Goal: Obtain resource: Download file/media

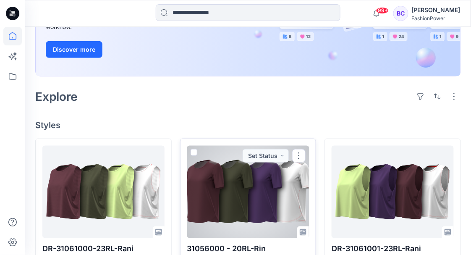
scroll to position [196, 0]
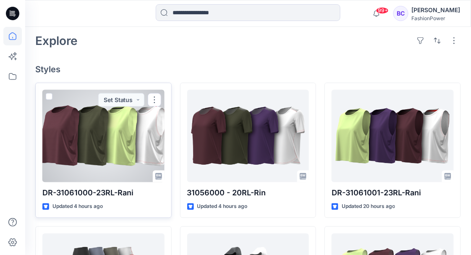
click at [123, 139] on div at bounding box center [103, 136] width 122 height 92
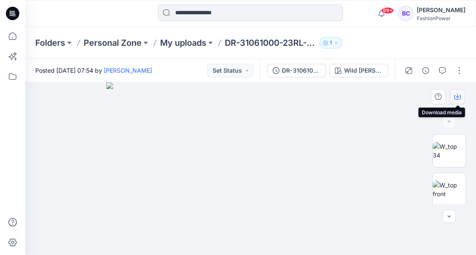
click at [459, 97] on icon "button" at bounding box center [457, 96] width 7 height 7
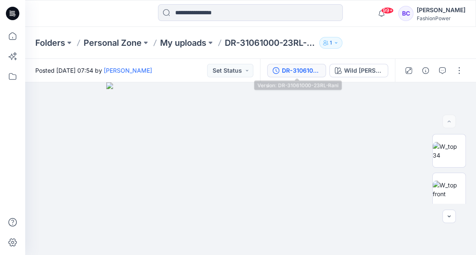
click at [284, 66] on div "DR-31061000-23RL-Rani" at bounding box center [301, 70] width 39 height 9
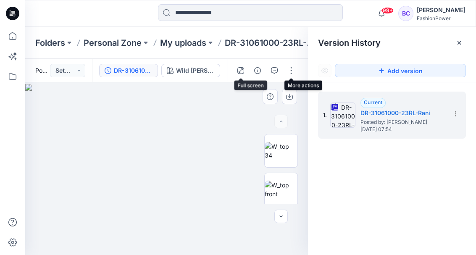
drag, startPoint x: 241, startPoint y: 69, endPoint x: 235, endPoint y: 69, distance: 5.9
click at [239, 69] on icon "button" at bounding box center [240, 70] width 7 height 7
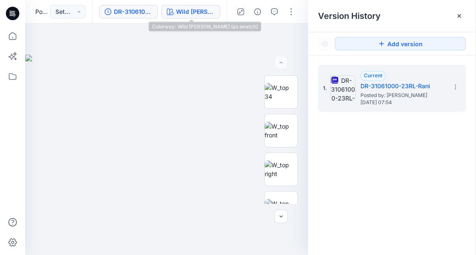
click at [203, 13] on div "Wild Berry (as swatch)" at bounding box center [195, 11] width 39 height 9
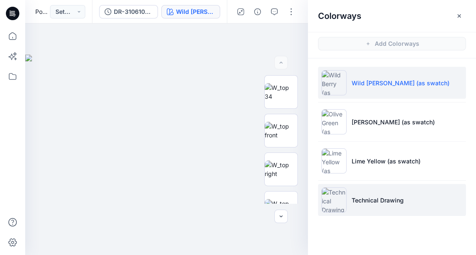
click at [391, 198] on p "Technical Drawing" at bounding box center [377, 200] width 52 height 9
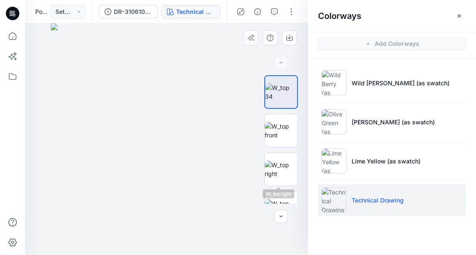
click at [269, 187] on div at bounding box center [281, 139] width 34 height 128
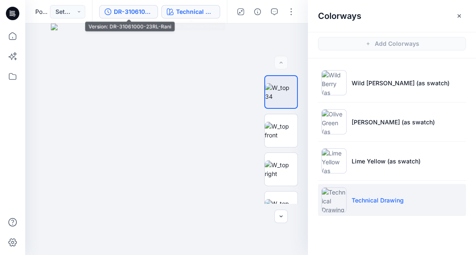
click at [155, 12] on button "DR-31061000-23RL-Rani" at bounding box center [128, 11] width 59 height 13
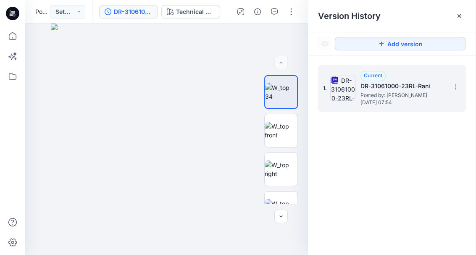
click at [462, 88] on div "1. Current DR-31061000-23RL-Rani Posted by: Bibi Castelijns Thursday, September…" at bounding box center [392, 88] width 148 height 47
click at [458, 86] on icon at bounding box center [455, 87] width 7 height 7
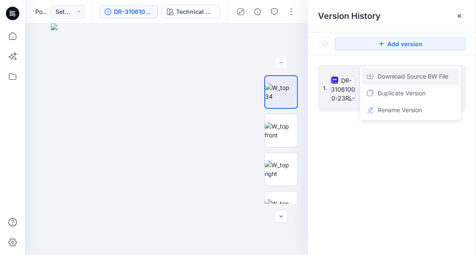
click at [418, 78] on span "Download Source BW File" at bounding box center [412, 76] width 71 height 10
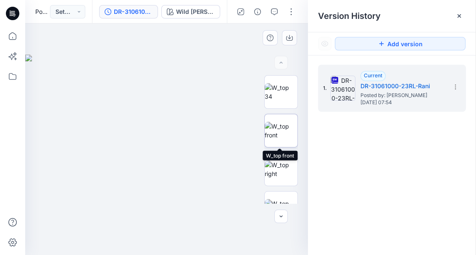
click at [280, 133] on img at bounding box center [281, 131] width 33 height 18
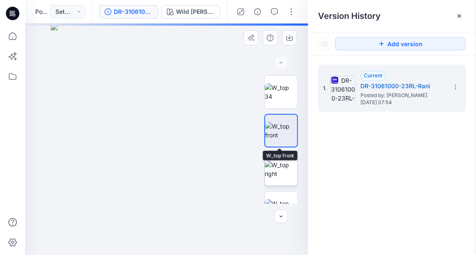
click at [285, 170] on img at bounding box center [281, 169] width 33 height 18
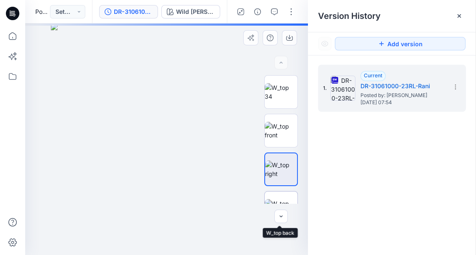
click at [284, 199] on img at bounding box center [281, 208] width 33 height 18
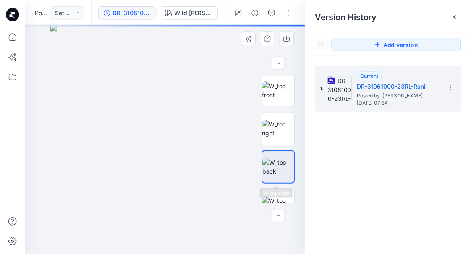
scroll to position [56, 0]
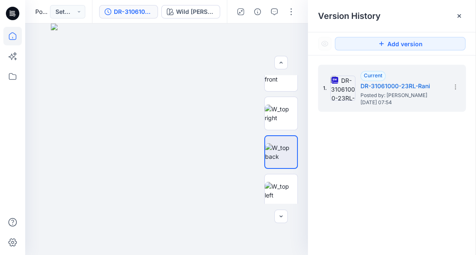
click at [8, 39] on icon at bounding box center [12, 36] width 18 height 18
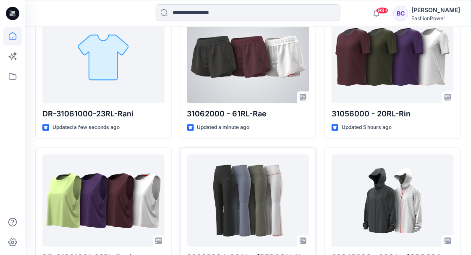
scroll to position [280, 0]
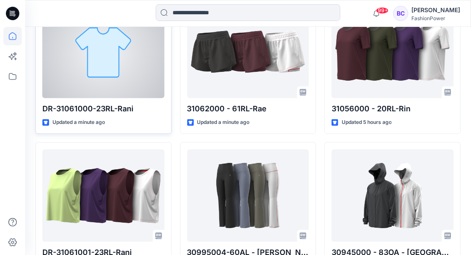
click at [125, 57] on div at bounding box center [103, 52] width 122 height 92
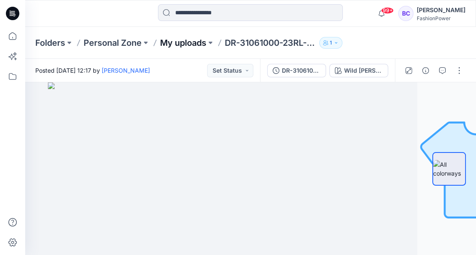
click at [173, 45] on p "My uploads" at bounding box center [183, 43] width 46 height 12
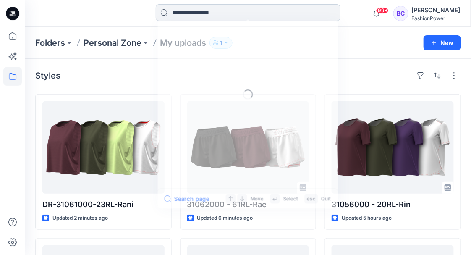
click at [190, 9] on input at bounding box center [248, 12] width 185 height 17
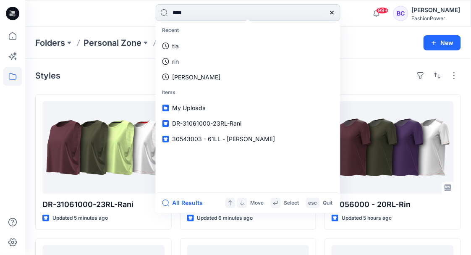
type input "*****"
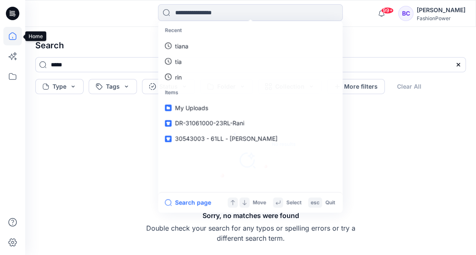
click at [11, 41] on icon at bounding box center [12, 36] width 18 height 18
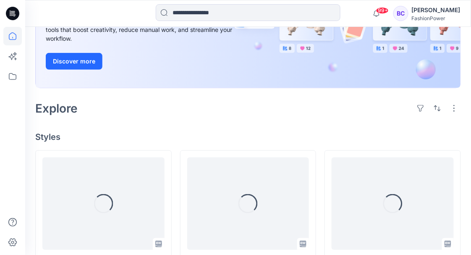
scroll to position [140, 0]
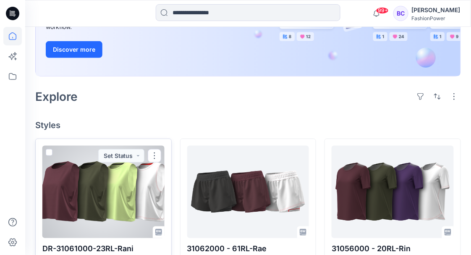
click at [100, 193] on div at bounding box center [103, 192] width 122 height 92
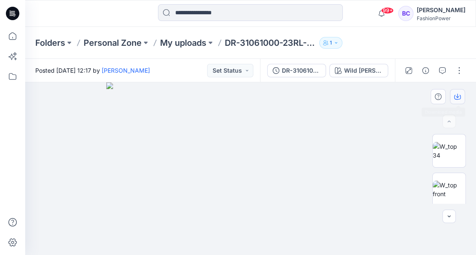
click at [460, 96] on icon "button" at bounding box center [457, 97] width 7 height 5
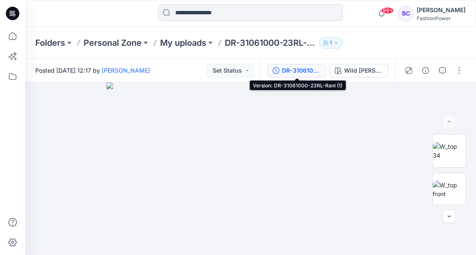
click at [278, 68] on icon "button" at bounding box center [276, 70] width 7 height 7
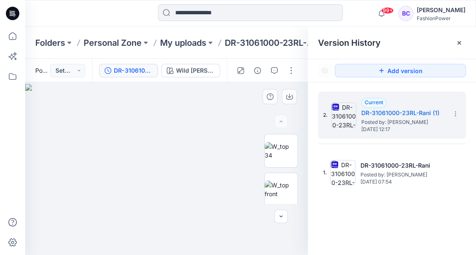
click at [215, 96] on img at bounding box center [166, 169] width 283 height 171
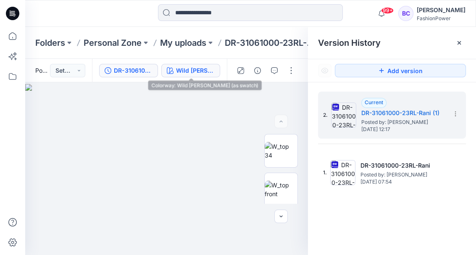
click at [202, 70] on div "Wild Berry (as swatch)" at bounding box center [195, 70] width 39 height 9
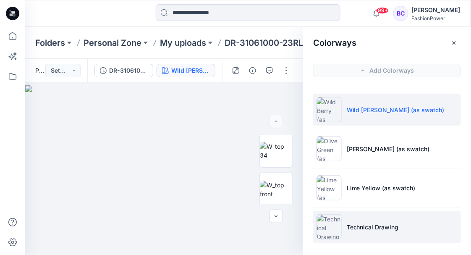
click at [412, 230] on li "Technical Drawing" at bounding box center [387, 227] width 148 height 32
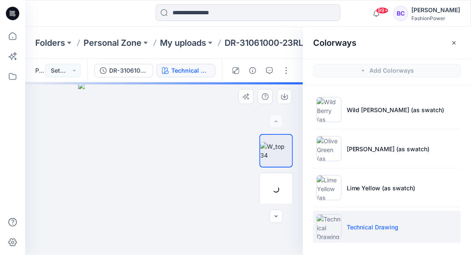
click at [172, 129] on div at bounding box center [164, 168] width 278 height 173
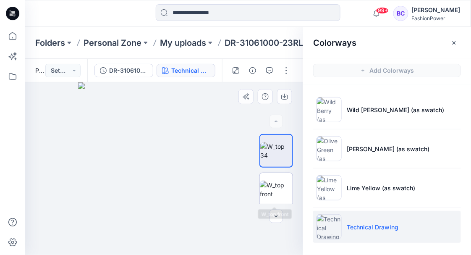
click at [279, 196] on img at bounding box center [276, 190] width 33 height 18
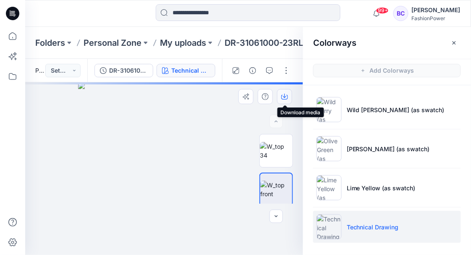
click at [282, 96] on icon "button" at bounding box center [284, 96] width 7 height 7
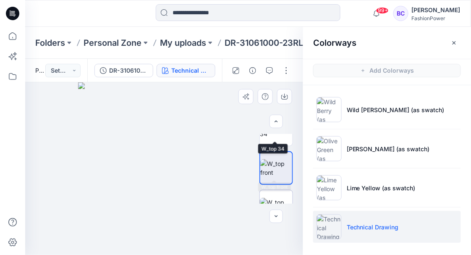
scroll to position [28, 0]
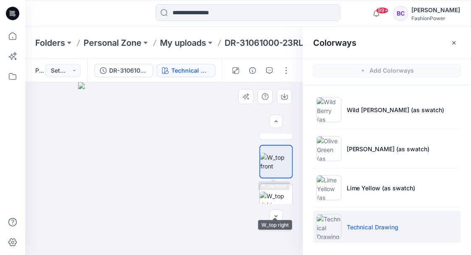
click at [286, 196] on img at bounding box center [276, 200] width 33 height 18
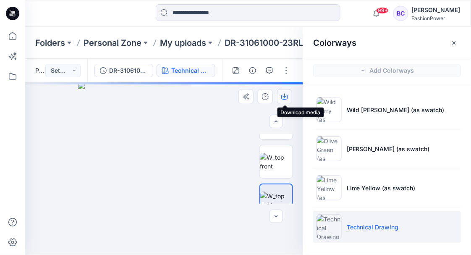
click at [286, 97] on icon "button" at bounding box center [284, 96] width 7 height 7
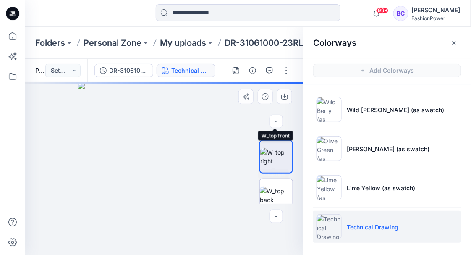
scroll to position [84, 0]
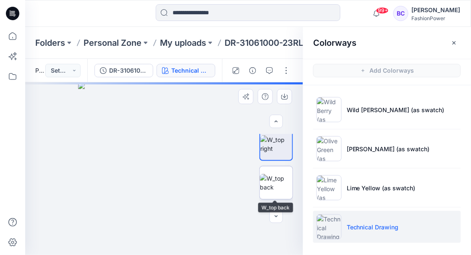
click at [275, 174] on img at bounding box center [276, 183] width 33 height 18
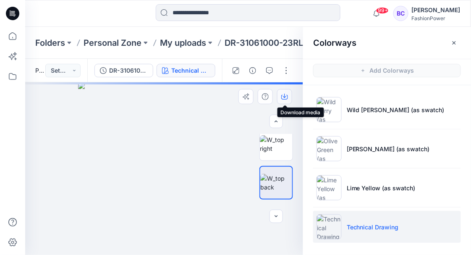
click at [286, 94] on icon "button" at bounding box center [284, 96] width 7 height 7
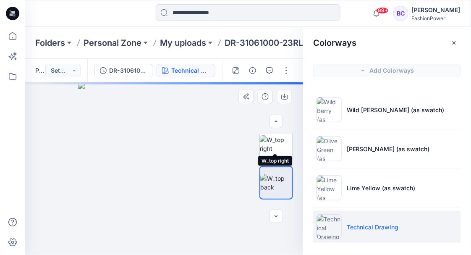
scroll to position [112, 0]
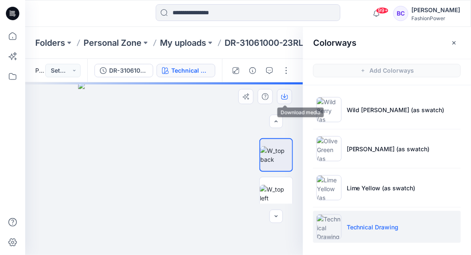
click at [282, 97] on icon "button" at bounding box center [284, 96] width 7 height 7
click at [272, 186] on img at bounding box center [276, 194] width 33 height 18
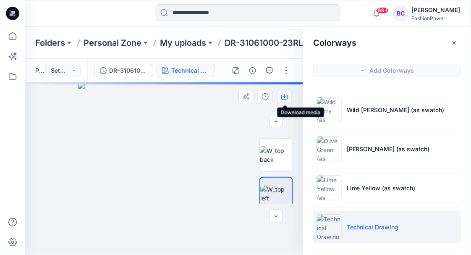
click at [287, 98] on icon "button" at bounding box center [284, 96] width 7 height 7
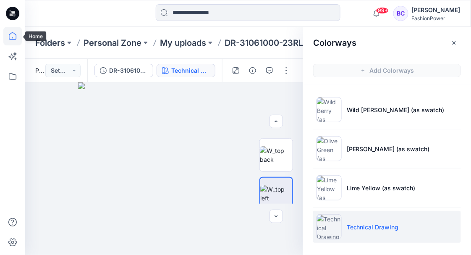
click at [8, 35] on icon at bounding box center [12, 36] width 18 height 18
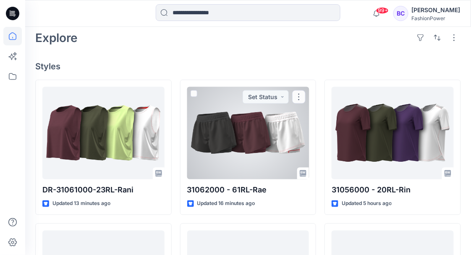
scroll to position [198, 0]
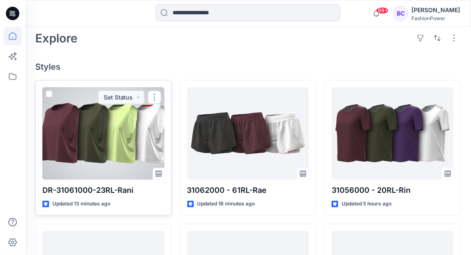
click at [139, 141] on div at bounding box center [103, 133] width 122 height 92
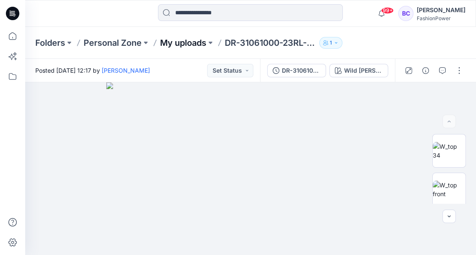
click at [199, 38] on p "My uploads" at bounding box center [183, 43] width 46 height 12
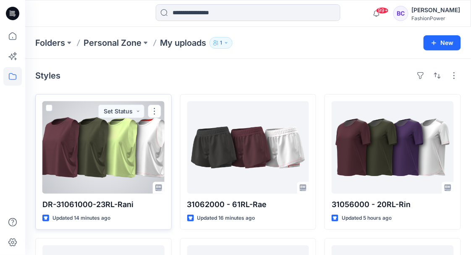
click at [49, 106] on span at bounding box center [49, 108] width 7 height 7
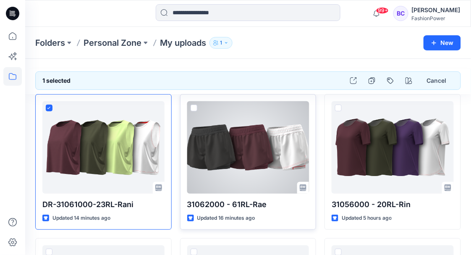
click at [194, 107] on span at bounding box center [194, 108] width 7 height 7
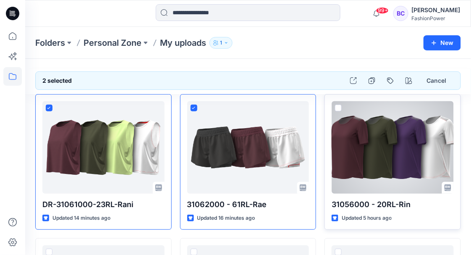
click at [342, 108] on div at bounding box center [393, 147] width 122 height 92
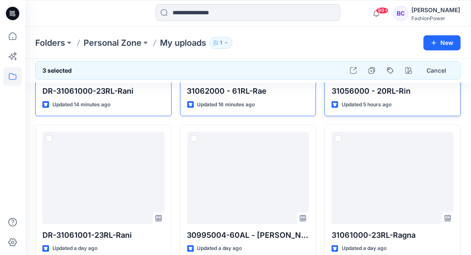
scroll to position [115, 0]
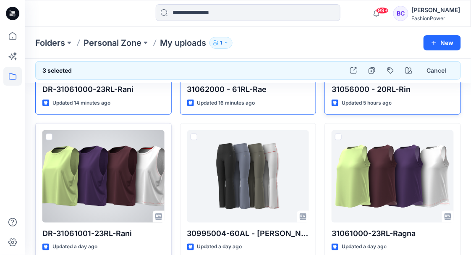
click at [50, 134] on span at bounding box center [49, 137] width 7 height 7
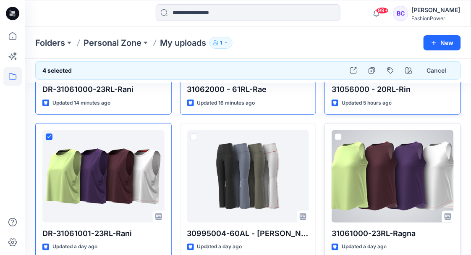
click at [339, 135] on span at bounding box center [338, 137] width 7 height 7
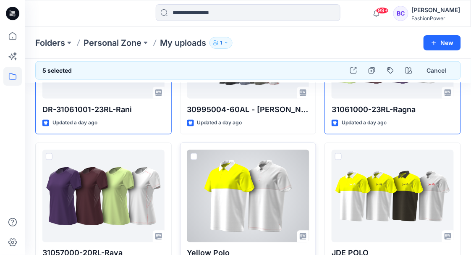
scroll to position [239, 0]
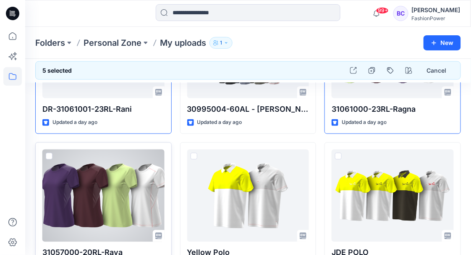
click at [48, 154] on span at bounding box center [49, 156] width 7 height 7
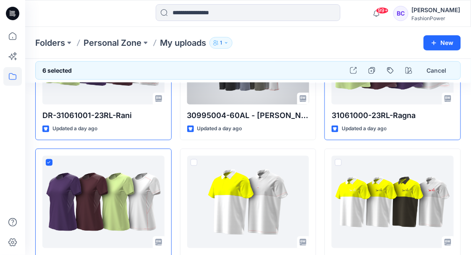
scroll to position [229, 0]
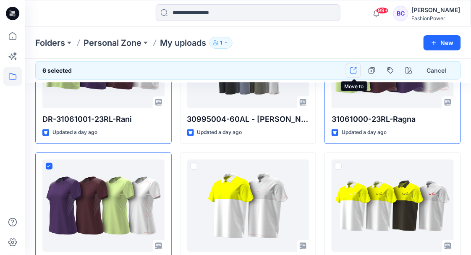
click at [353, 73] on icon "button" at bounding box center [353, 70] width 7 height 7
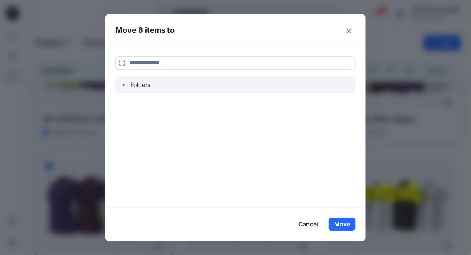
click at [125, 81] on icon "button" at bounding box center [124, 84] width 7 height 7
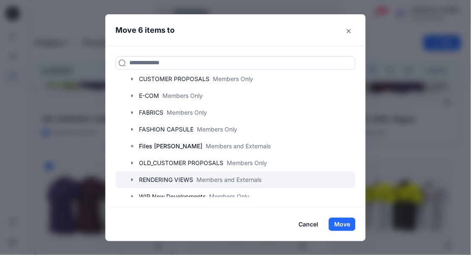
scroll to position [81, 0]
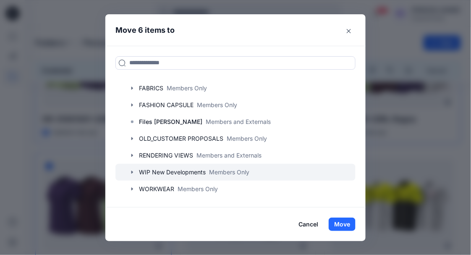
click at [136, 170] on icon "button" at bounding box center [132, 172] width 7 height 7
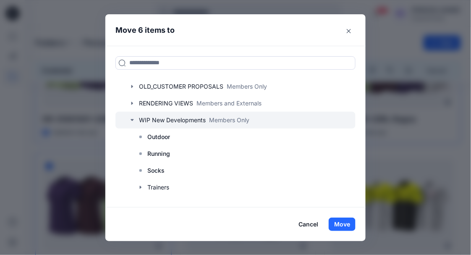
scroll to position [138, 0]
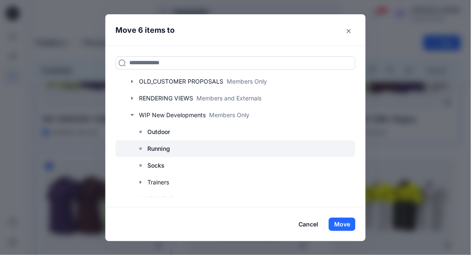
click at [157, 147] on p "Running" at bounding box center [158, 149] width 23 height 10
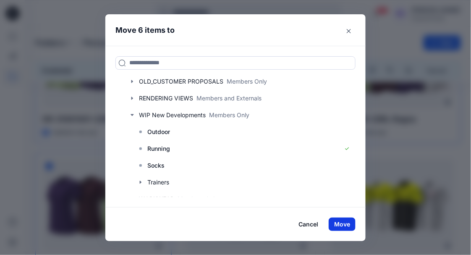
click at [347, 222] on button "Move" at bounding box center [342, 223] width 27 height 13
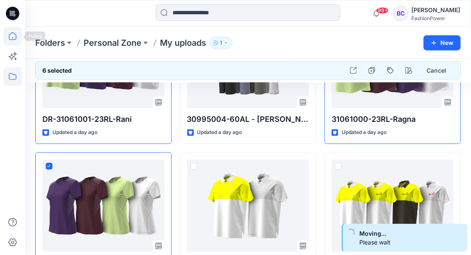
click at [4, 38] on icon at bounding box center [12, 36] width 18 height 18
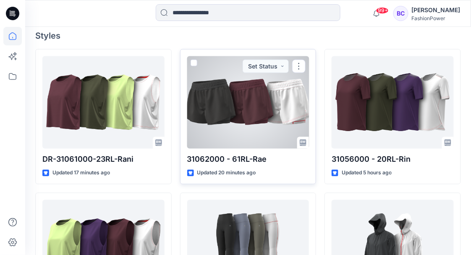
click at [230, 89] on div at bounding box center [248, 102] width 122 height 92
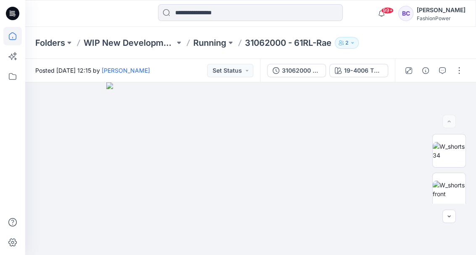
click at [10, 38] on icon at bounding box center [12, 36] width 18 height 18
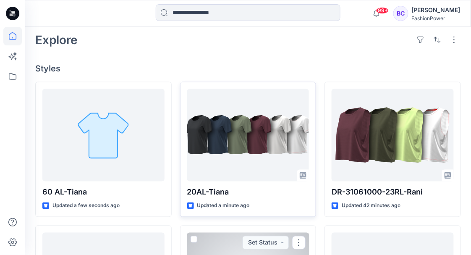
scroll to position [196, 0]
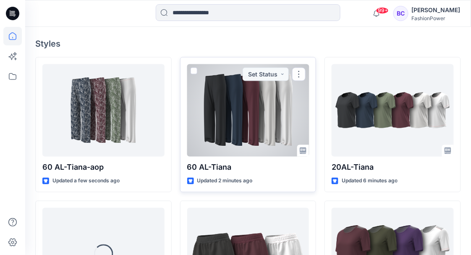
scroll to position [224, 0]
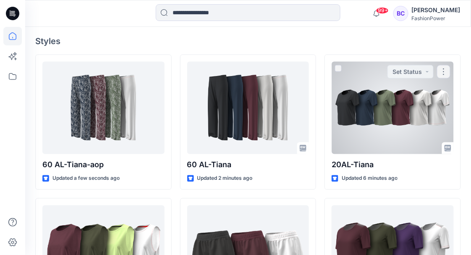
click at [374, 125] on div at bounding box center [393, 108] width 122 height 92
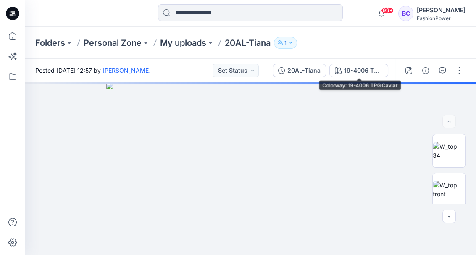
click at [336, 58] on div "Folders Personal Zone My uploads 20AL-Tiana 1" at bounding box center [250, 43] width 451 height 32
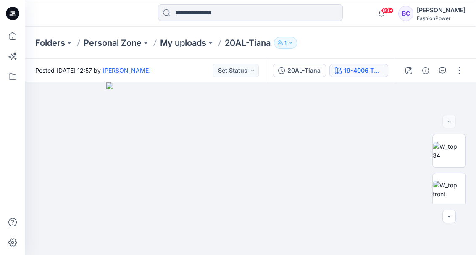
click at [339, 68] on icon "button" at bounding box center [338, 70] width 7 height 7
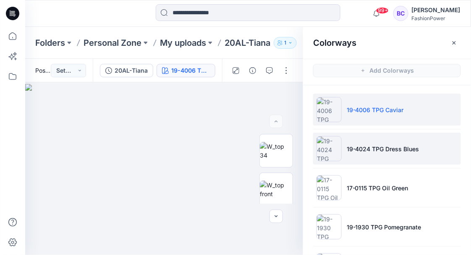
click at [376, 154] on li "19-4024 TPG Dress Blues" at bounding box center [387, 149] width 148 height 32
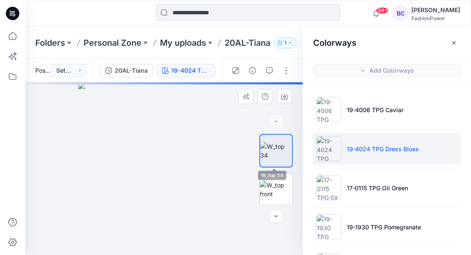
click at [279, 181] on img at bounding box center [276, 190] width 33 height 18
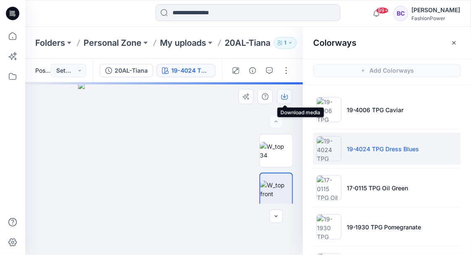
click at [287, 94] on icon "button" at bounding box center [284, 96] width 7 height 7
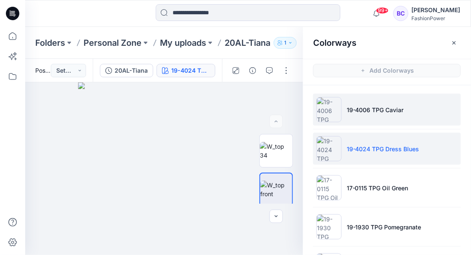
click at [317, 114] on img at bounding box center [329, 109] width 25 height 25
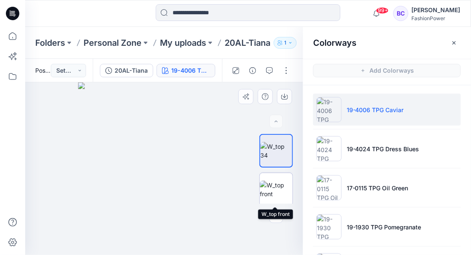
click at [279, 194] on img at bounding box center [276, 190] width 33 height 18
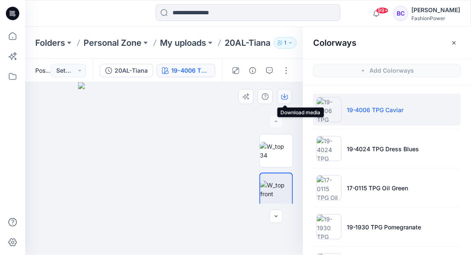
click at [287, 98] on icon "button" at bounding box center [284, 96] width 7 height 7
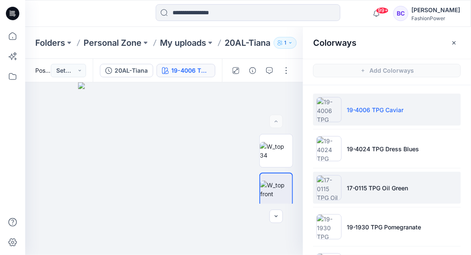
click at [330, 184] on img at bounding box center [329, 187] width 25 height 25
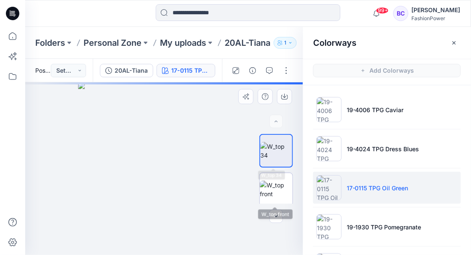
click at [273, 181] on img at bounding box center [276, 190] width 33 height 18
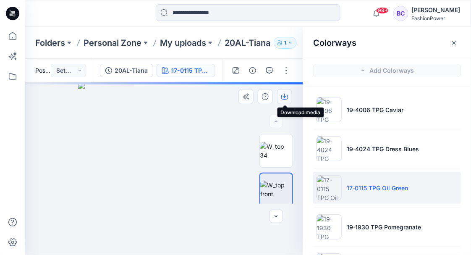
click at [285, 98] on icon "button" at bounding box center [284, 96] width 7 height 7
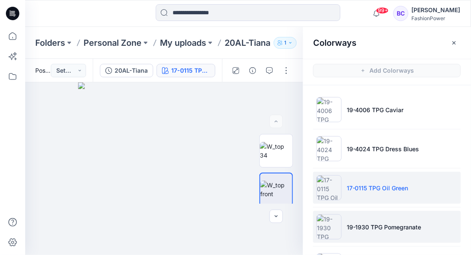
scroll to position [28, 0]
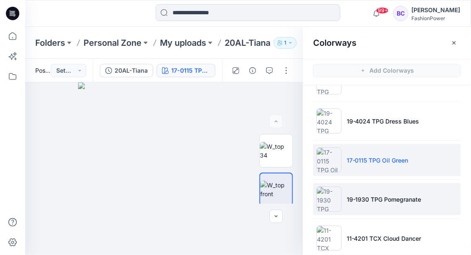
click at [374, 210] on li "19-1930 TPG Pomegranate" at bounding box center [387, 199] width 148 height 32
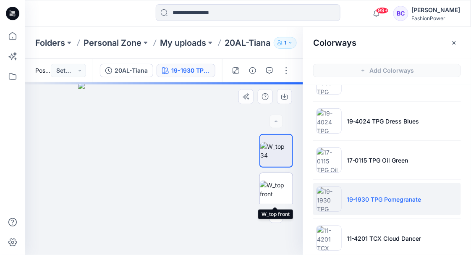
click at [283, 182] on img at bounding box center [276, 190] width 33 height 18
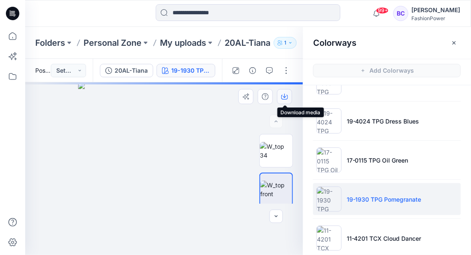
click at [283, 92] on button "button" at bounding box center [284, 96] width 15 height 15
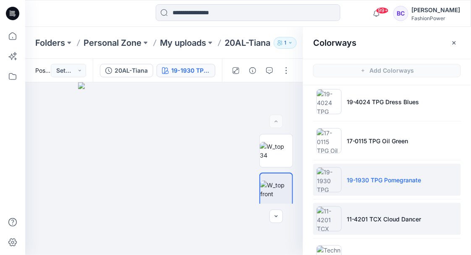
scroll to position [56, 0]
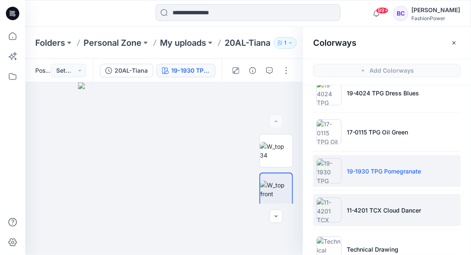
click at [386, 213] on p "11-4201 TCX Cloud Dancer" at bounding box center [384, 210] width 75 height 9
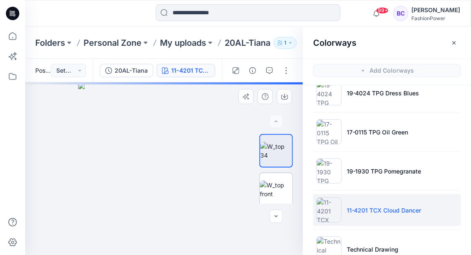
click at [281, 182] on img at bounding box center [276, 190] width 33 height 18
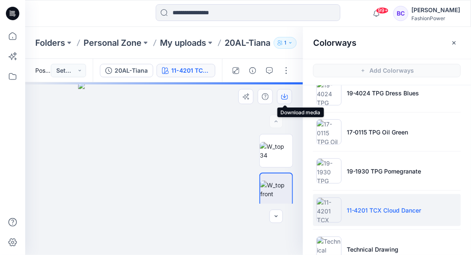
click at [288, 96] on icon "button" at bounding box center [284, 97] width 7 height 5
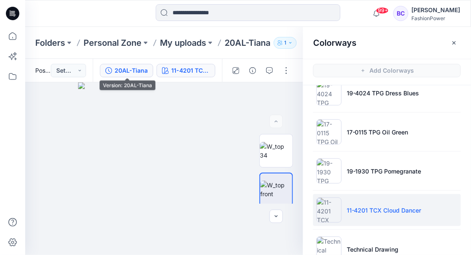
click at [143, 71] on div "20AL-Tiana" at bounding box center [131, 70] width 33 height 9
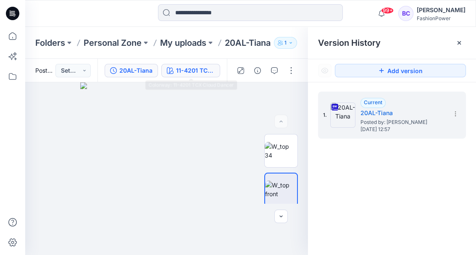
click at [207, 74] on div "11-4201 TCX Cloud Dancer" at bounding box center [195, 70] width 39 height 9
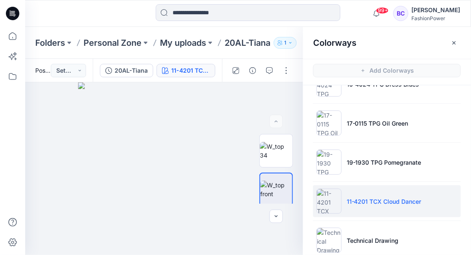
scroll to position [78, 0]
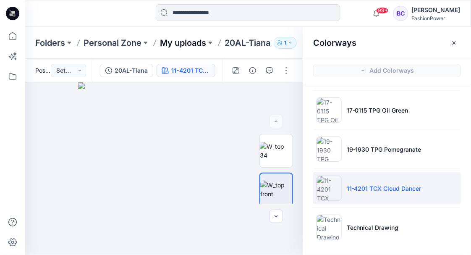
click at [204, 40] on p "My uploads" at bounding box center [183, 43] width 46 height 12
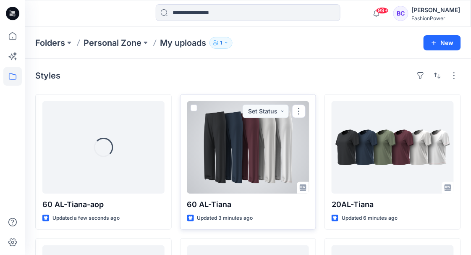
click at [242, 137] on div at bounding box center [248, 147] width 122 height 92
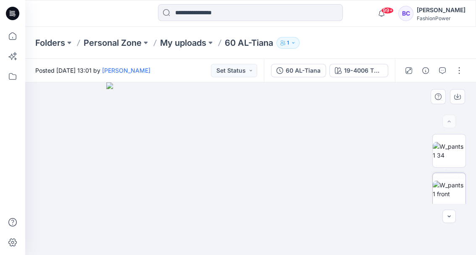
click at [447, 181] on img at bounding box center [448, 190] width 33 height 18
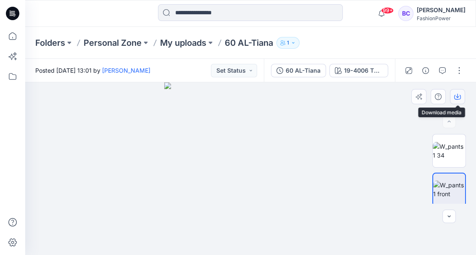
click at [457, 95] on icon "button" at bounding box center [457, 96] width 3 height 4
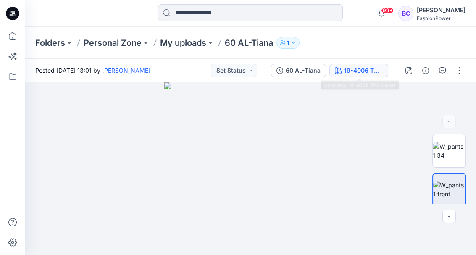
click at [333, 70] on button "19-4006 TPG Caviar" at bounding box center [358, 70] width 59 height 13
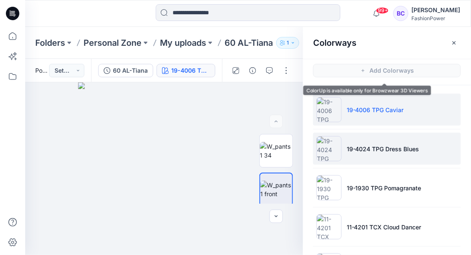
click at [380, 145] on p "19-4024 TPG Dress Blues" at bounding box center [383, 148] width 73 height 9
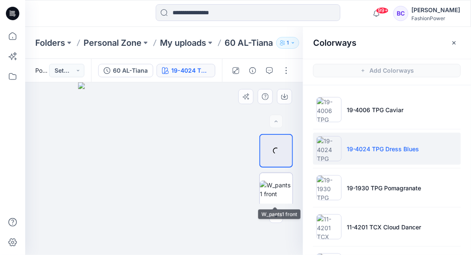
click at [268, 186] on img at bounding box center [276, 190] width 33 height 18
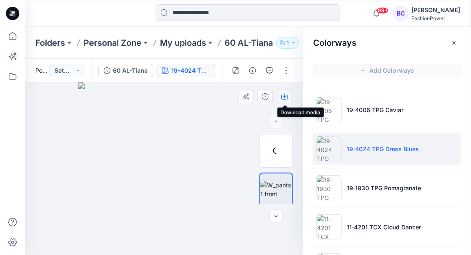
click at [288, 96] on button "button" at bounding box center [284, 96] width 15 height 15
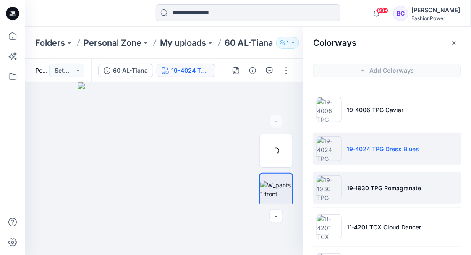
click at [379, 191] on p "19-1930 TPG Pomagranate" at bounding box center [384, 187] width 75 height 9
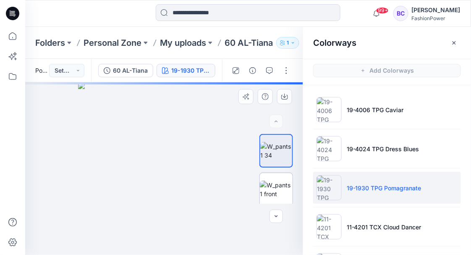
click at [282, 184] on img at bounding box center [276, 190] width 33 height 18
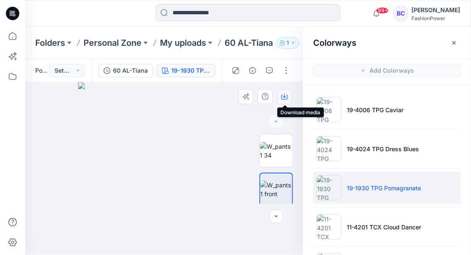
click at [286, 97] on icon "button" at bounding box center [284, 96] width 7 height 7
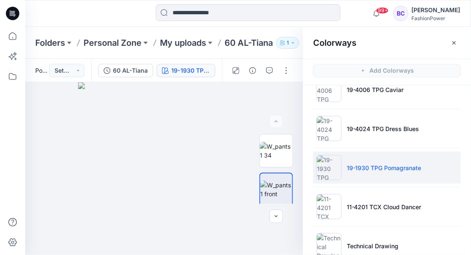
scroll to position [39, 0]
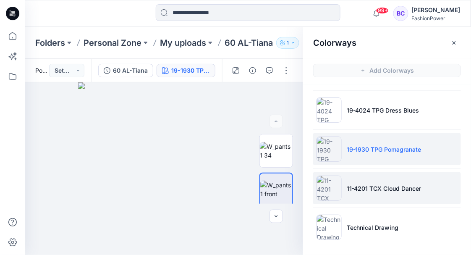
click at [393, 193] on li "11-4201 TCX Cloud Dancer" at bounding box center [387, 188] width 148 height 32
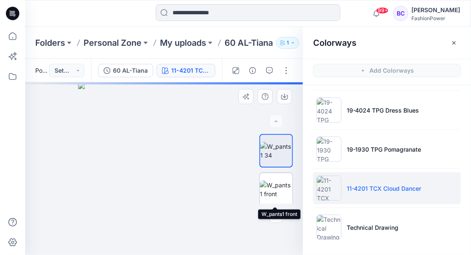
click at [280, 185] on img at bounding box center [276, 190] width 33 height 18
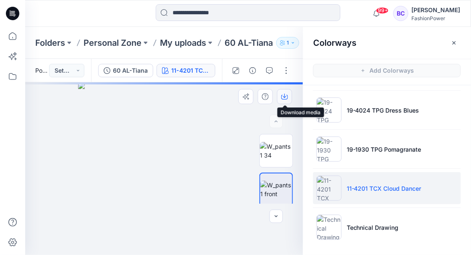
click at [282, 96] on icon "button" at bounding box center [284, 97] width 7 height 5
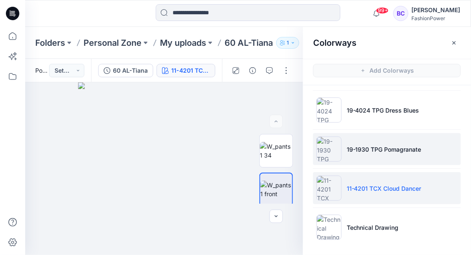
click at [349, 150] on p "19-1930 TPG Pomagranate" at bounding box center [384, 149] width 75 height 9
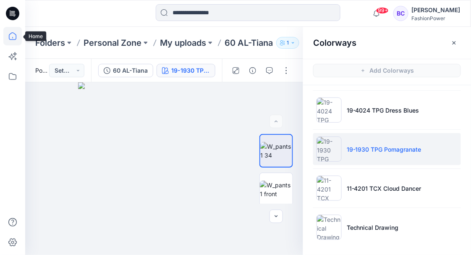
click at [12, 36] on icon at bounding box center [12, 36] width 18 height 18
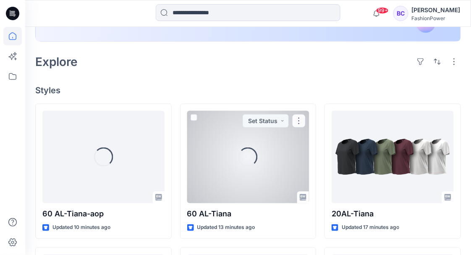
scroll to position [175, 0]
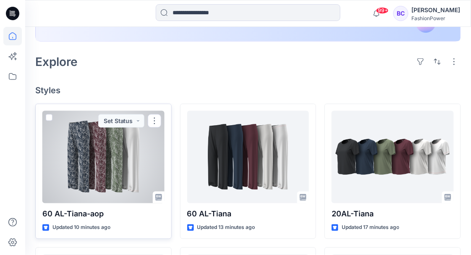
click at [124, 155] on div at bounding box center [103, 157] width 122 height 92
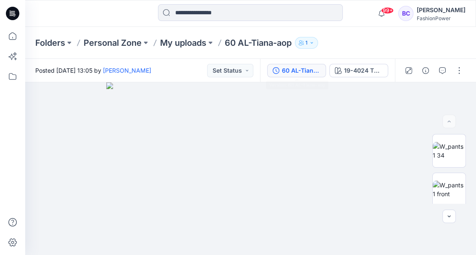
click at [321, 75] on button "60 AL-Tiana-aop" at bounding box center [296, 70] width 59 height 13
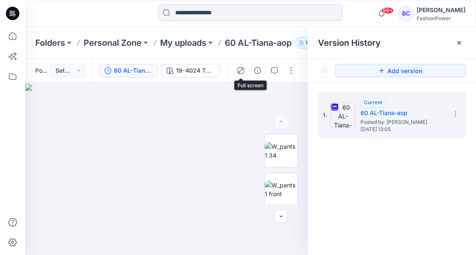
click at [209, 63] on div "60 AL-Tiana-aop 19-4024 TPG Dress Blues" at bounding box center [159, 71] width 135 height 24
drag, startPoint x: 209, startPoint y: 63, endPoint x: 203, endPoint y: 74, distance: 12.2
click at [203, 74] on div "19-4024 TPG Dress Blues" at bounding box center [195, 70] width 39 height 9
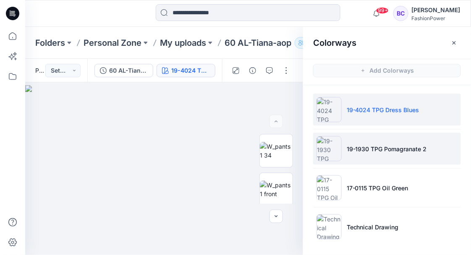
click at [441, 144] on li "19-1930 TPG Pomagranate 2" at bounding box center [387, 149] width 148 height 32
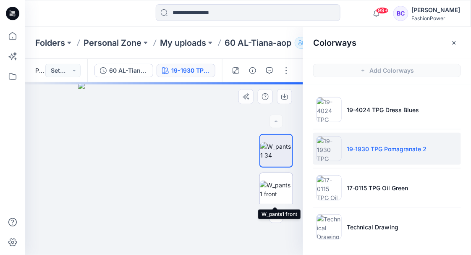
click at [278, 183] on img at bounding box center [276, 190] width 33 height 18
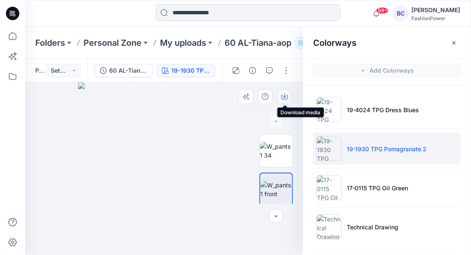
click at [284, 96] on icon "button" at bounding box center [284, 96] width 7 height 7
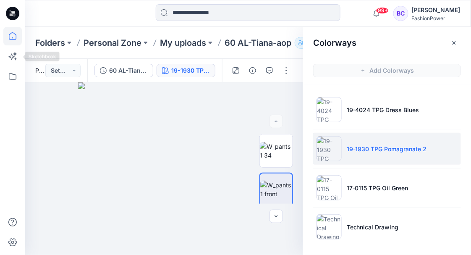
click at [19, 36] on icon at bounding box center [12, 36] width 18 height 18
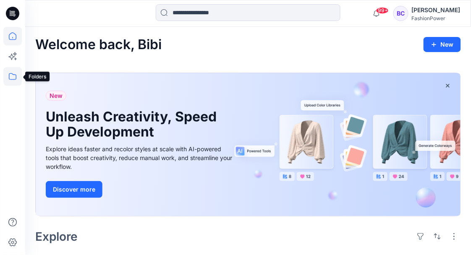
click at [14, 72] on icon at bounding box center [12, 76] width 18 height 18
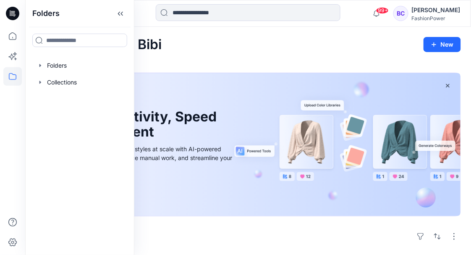
click at [221, 50] on div "Welcome back, Bibi New" at bounding box center [248, 45] width 426 height 16
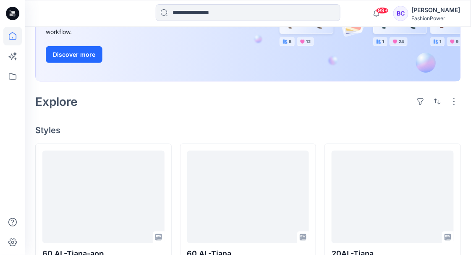
scroll to position [224, 0]
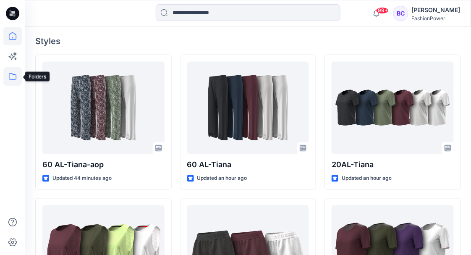
click at [18, 80] on icon at bounding box center [12, 76] width 18 height 18
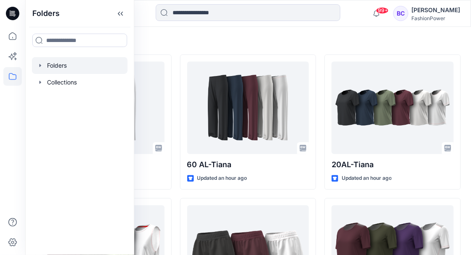
click at [40, 64] on icon "button" at bounding box center [40, 65] width 7 height 7
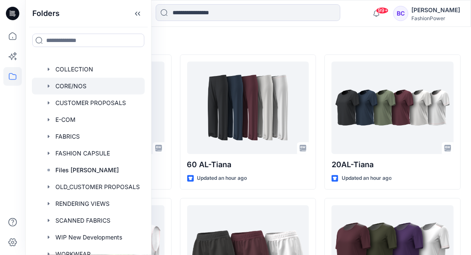
scroll to position [0, 0]
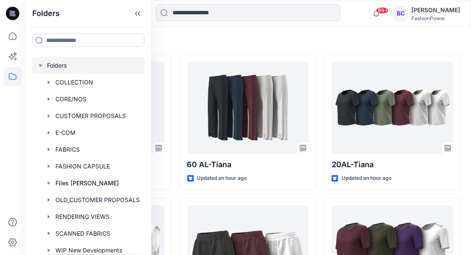
click at [39, 60] on div at bounding box center [88, 65] width 113 height 17
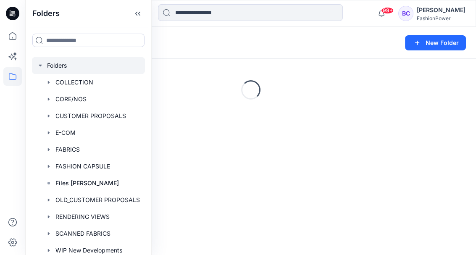
click at [39, 65] on icon "button" at bounding box center [40, 66] width 3 height 2
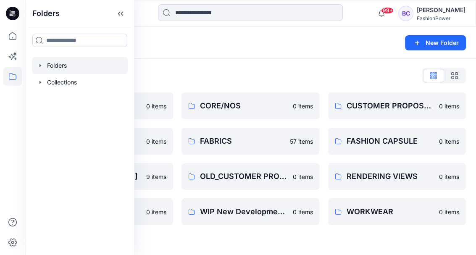
click at [39, 65] on icon "button" at bounding box center [40, 65] width 7 height 7
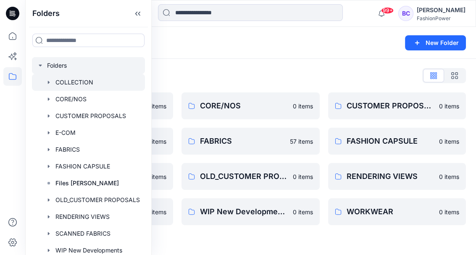
click at [47, 84] on icon "button" at bounding box center [48, 82] width 7 height 7
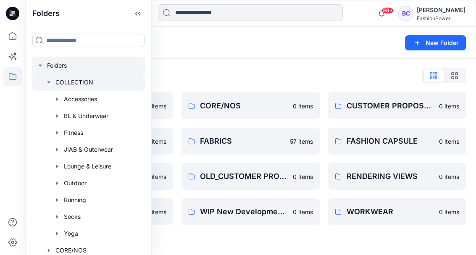
click at [47, 84] on icon "button" at bounding box center [48, 82] width 7 height 7
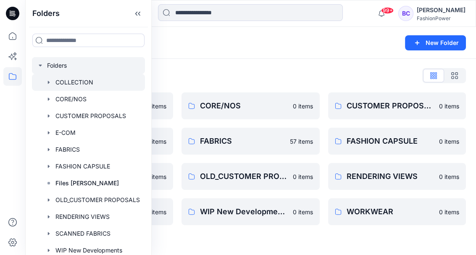
click at [52, 85] on div at bounding box center [88, 82] width 113 height 17
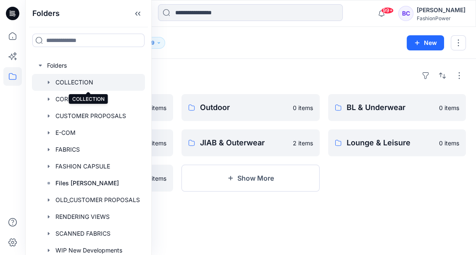
click at [49, 82] on icon "button" at bounding box center [49, 82] width 2 height 3
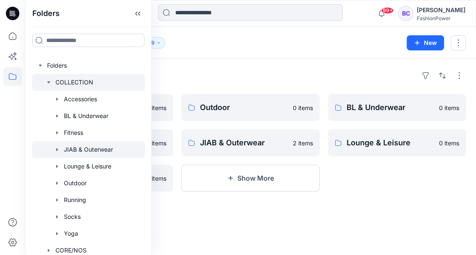
click at [84, 156] on div at bounding box center [88, 149] width 113 height 17
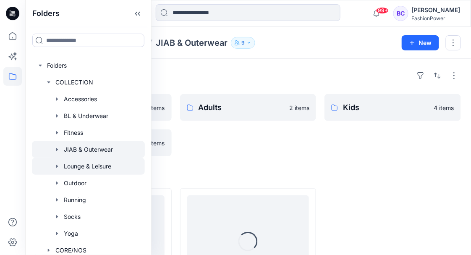
click at [82, 164] on div at bounding box center [88, 166] width 113 height 17
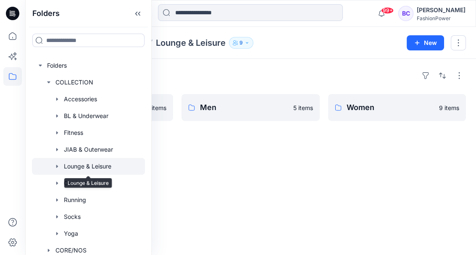
click at [57, 167] on icon "button" at bounding box center [57, 166] width 2 height 3
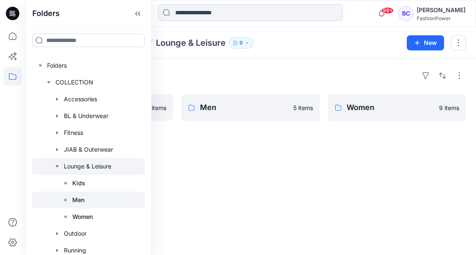
click at [81, 199] on p "Men" at bounding box center [78, 200] width 12 height 10
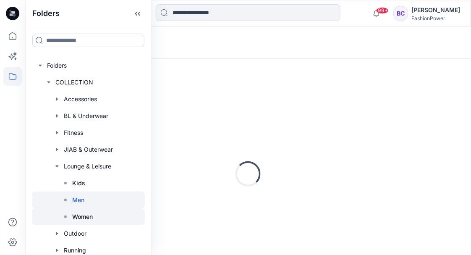
click at [85, 218] on p "Women" at bounding box center [82, 217] width 21 height 10
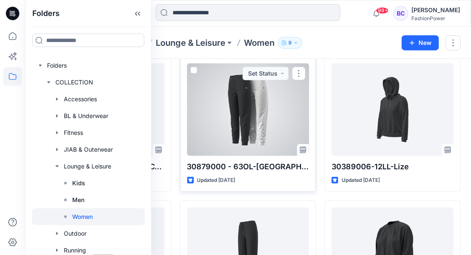
scroll to position [84, 0]
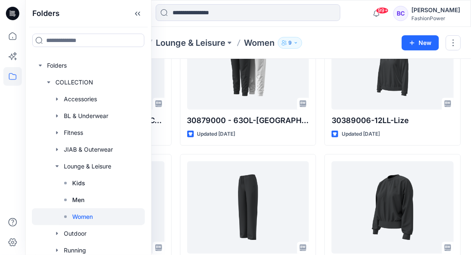
click at [214, 149] on div "30879000 - 63OL-Naadia Updated 2 months ago 30746003 - 63LL-Lola Updated 2 mont…" at bounding box center [248, 221] width 136 height 423
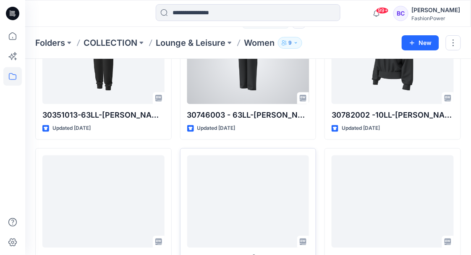
scroll to position [272, 0]
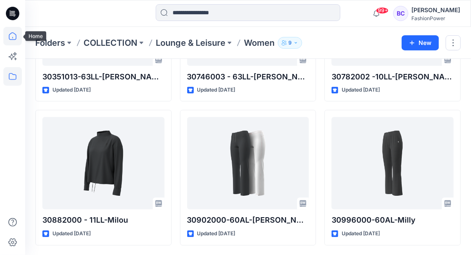
click at [13, 39] on icon at bounding box center [13, 36] width 8 height 8
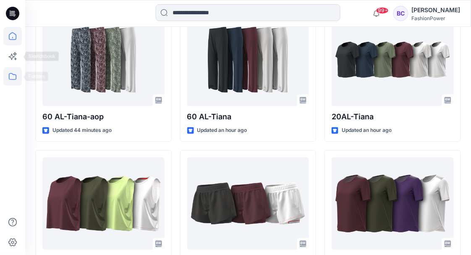
click at [12, 70] on icon at bounding box center [12, 76] width 18 height 18
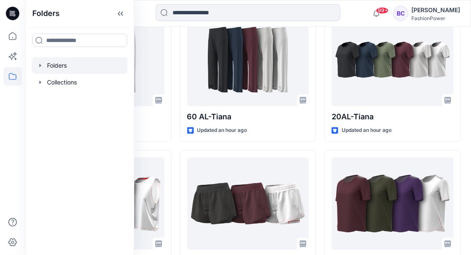
click at [42, 66] on icon "button" at bounding box center [40, 65] width 7 height 7
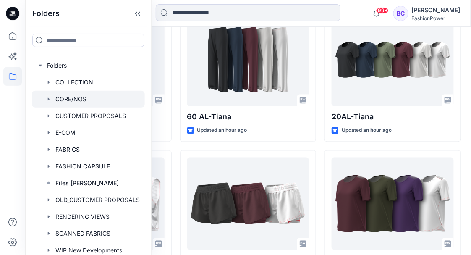
click at [49, 98] on icon "button" at bounding box center [48, 99] width 7 height 7
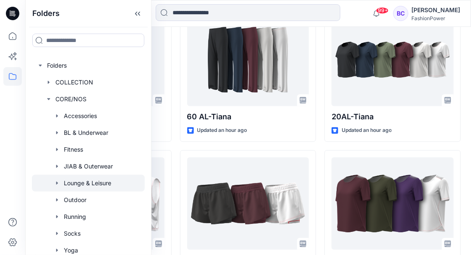
click at [56, 181] on icon "button" at bounding box center [57, 183] width 7 height 7
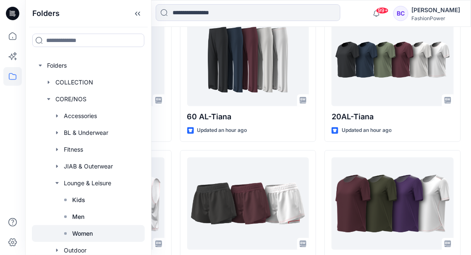
click at [88, 238] on div at bounding box center [88, 233] width 113 height 17
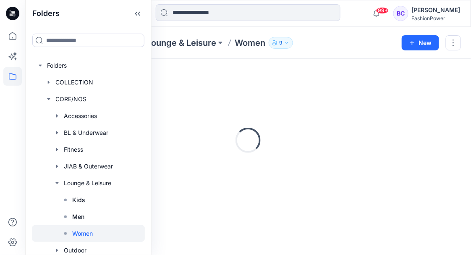
scroll to position [272, 0]
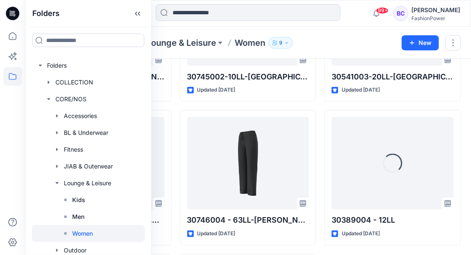
click at [181, 107] on div "30389007-12LL-Lize Updated 21 days ago 30745002-10LL-Mara Updated 2 months ago …" at bounding box center [248, 105] width 136 height 567
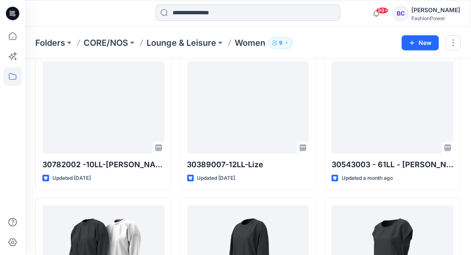
scroll to position [0, 0]
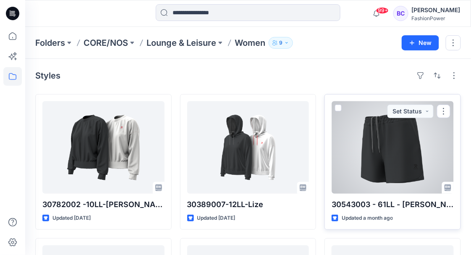
click at [414, 136] on div at bounding box center [393, 147] width 122 height 92
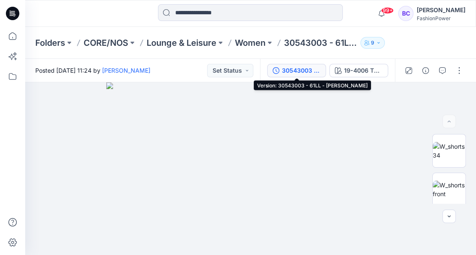
click at [312, 72] on div "30543003 - 61LL - Lena" at bounding box center [301, 70] width 39 height 9
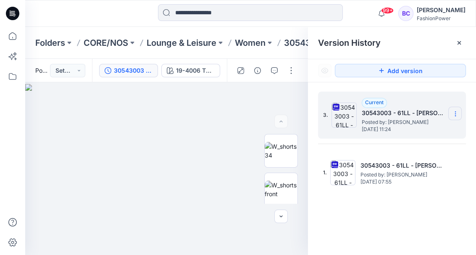
drag, startPoint x: 453, startPoint y: 115, endPoint x: 448, endPoint y: 116, distance: 5.2
click at [453, 114] on icon at bounding box center [455, 113] width 7 height 7
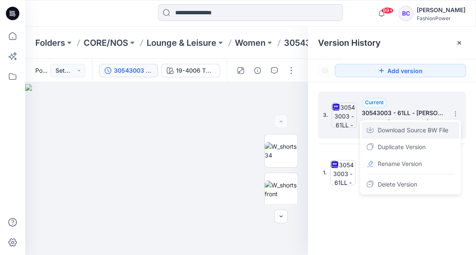
click at [423, 133] on span "Download Source BW File" at bounding box center [412, 130] width 71 height 10
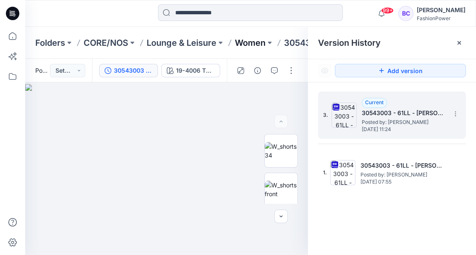
click at [265, 43] on p "Women" at bounding box center [250, 43] width 31 height 12
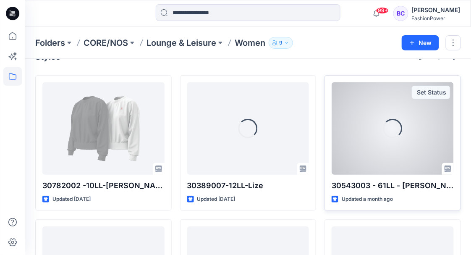
scroll to position [28, 0]
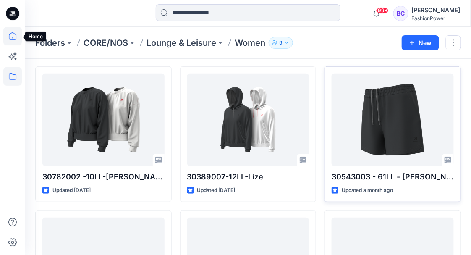
click at [9, 37] on icon at bounding box center [12, 36] width 18 height 18
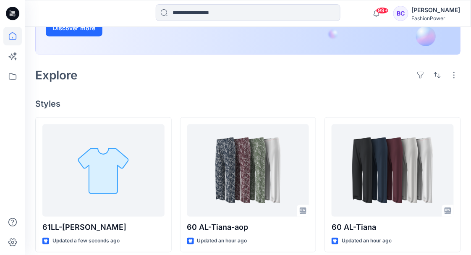
scroll to position [162, 0]
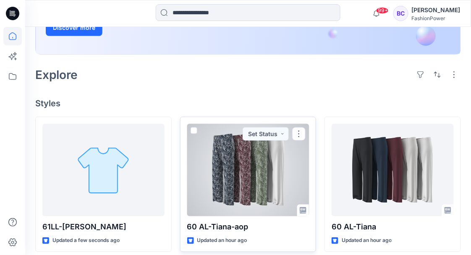
click at [223, 190] on div at bounding box center [248, 170] width 122 height 92
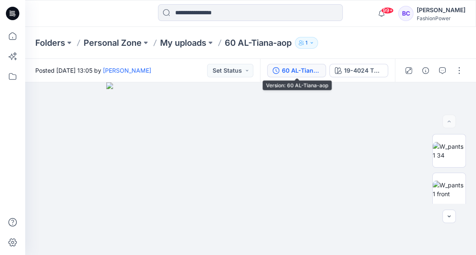
click at [306, 69] on div "60 AL-Tiana-aop" at bounding box center [301, 70] width 39 height 9
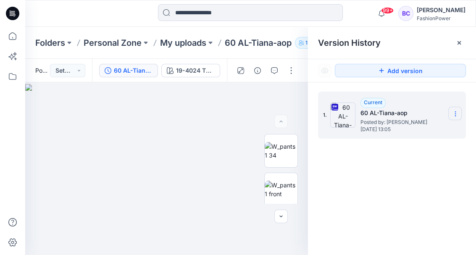
click at [457, 115] on icon at bounding box center [455, 113] width 7 height 7
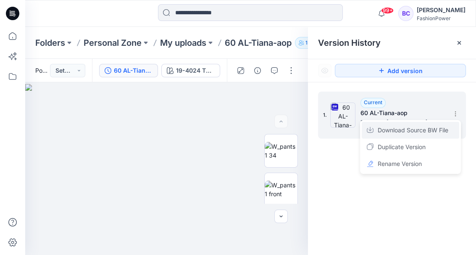
click at [413, 134] on span "Download Source BW File" at bounding box center [412, 130] width 71 height 10
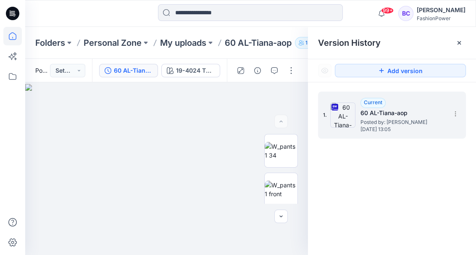
click at [18, 36] on icon at bounding box center [12, 36] width 18 height 18
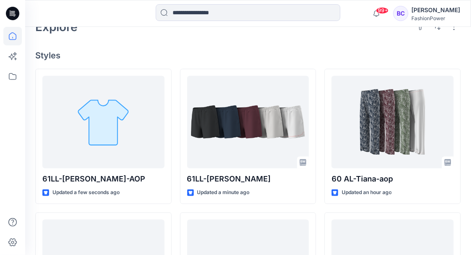
scroll to position [209, 0]
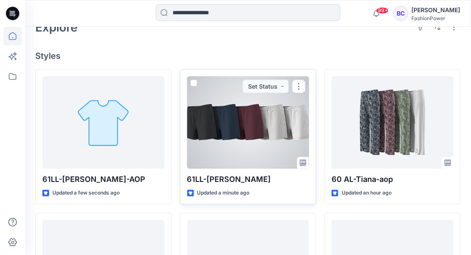
click at [230, 123] on div at bounding box center [248, 122] width 122 height 92
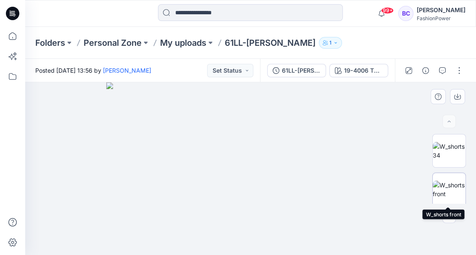
drag, startPoint x: 454, startPoint y: 182, endPoint x: 437, endPoint y: 194, distance: 21.4
click at [437, 194] on img at bounding box center [448, 190] width 33 height 18
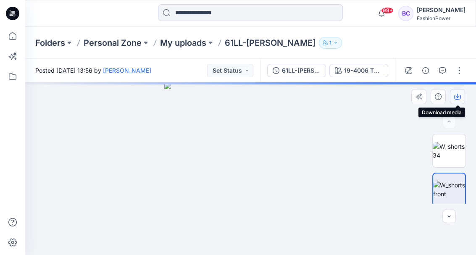
click at [458, 97] on icon "button" at bounding box center [457, 96] width 3 height 4
click at [341, 71] on icon "button" at bounding box center [338, 70] width 7 height 7
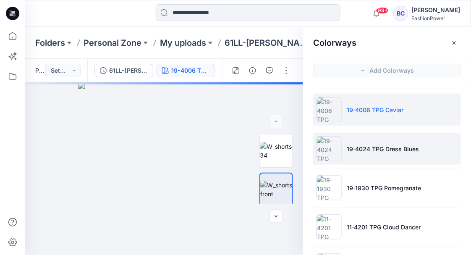
click at [339, 149] on img at bounding box center [329, 148] width 25 height 25
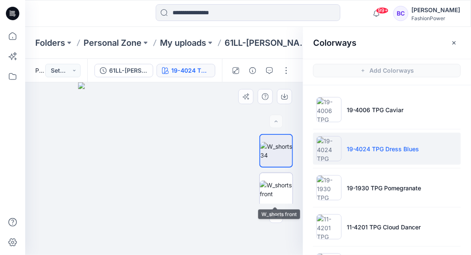
click at [267, 198] on img at bounding box center [276, 190] width 33 height 18
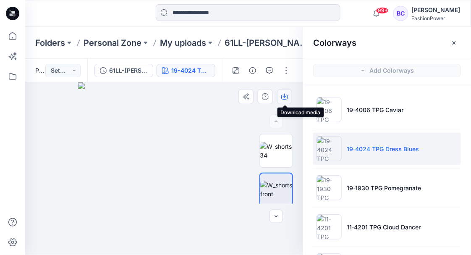
click at [289, 94] on button "button" at bounding box center [284, 96] width 15 height 15
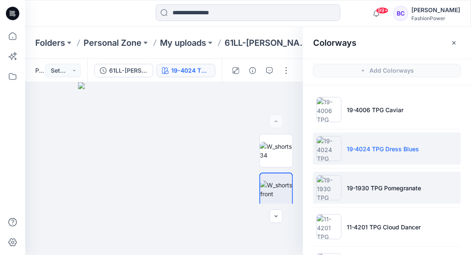
click at [375, 189] on p "19-1930 TPG Pomegranate" at bounding box center [384, 187] width 75 height 9
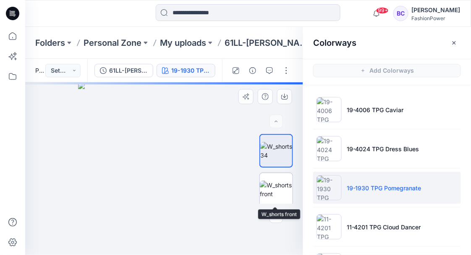
click at [271, 183] on img at bounding box center [276, 190] width 33 height 18
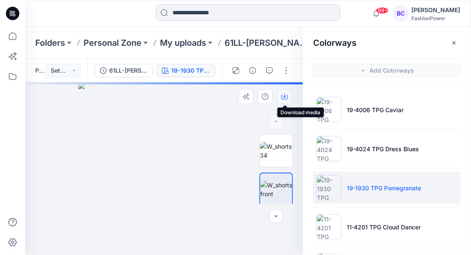
click at [285, 96] on icon "button" at bounding box center [284, 96] width 3 height 4
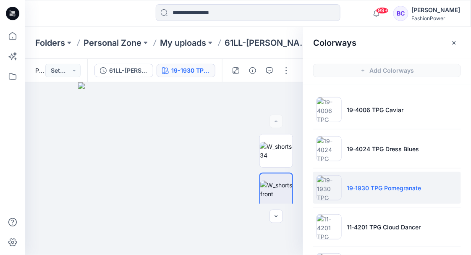
scroll to position [39, 0]
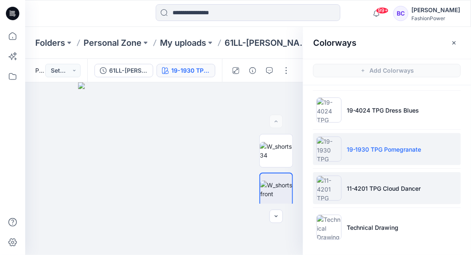
drag, startPoint x: 393, startPoint y: 187, endPoint x: 375, endPoint y: 201, distance: 22.4
click at [375, 201] on li "11-4201 TPG Cloud Dancer" at bounding box center [387, 188] width 148 height 32
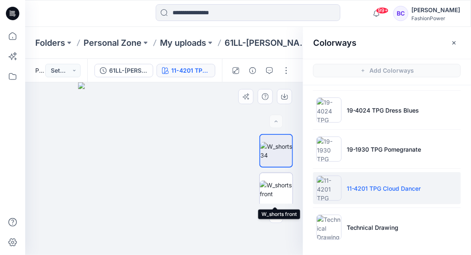
click at [272, 198] on img at bounding box center [276, 190] width 33 height 18
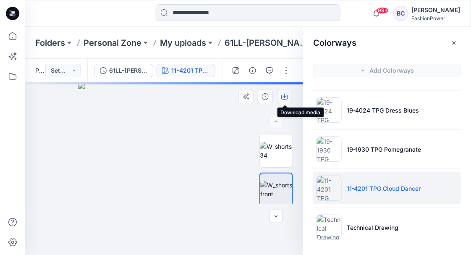
click at [287, 99] on icon "button" at bounding box center [284, 96] width 7 height 7
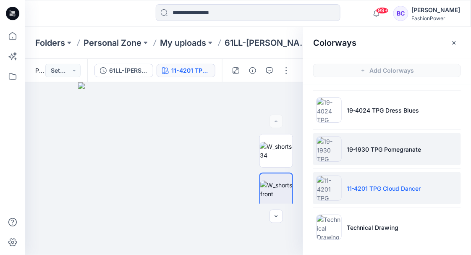
click at [347, 144] on li "19-1930 TPG Pomegranate" at bounding box center [387, 149] width 148 height 32
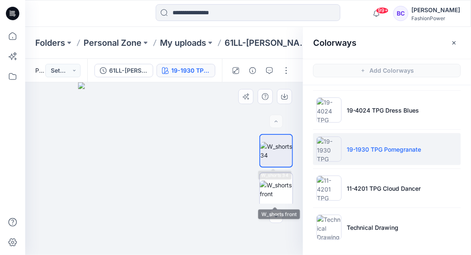
click at [276, 183] on img at bounding box center [276, 190] width 33 height 18
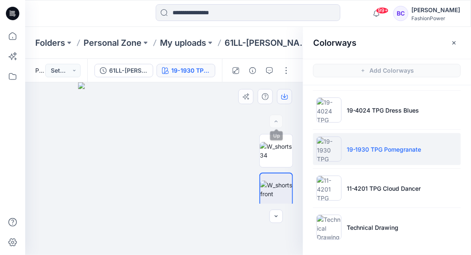
click at [284, 92] on button "button" at bounding box center [284, 96] width 15 height 15
click at [176, 44] on p "My uploads" at bounding box center [183, 43] width 46 height 12
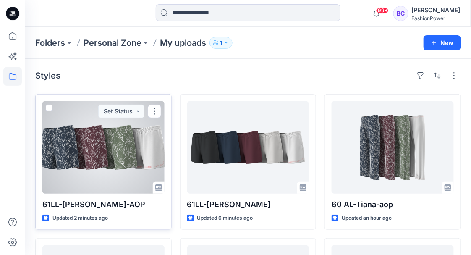
click at [85, 145] on div at bounding box center [103, 147] width 122 height 92
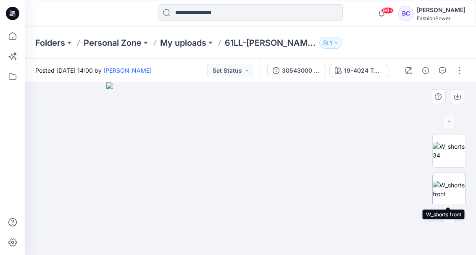
click at [443, 188] on img at bounding box center [448, 190] width 33 height 18
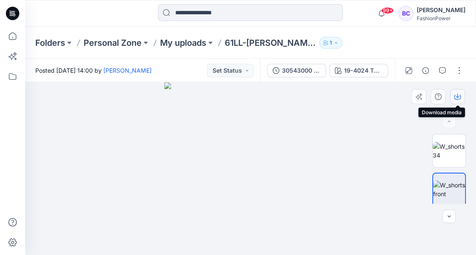
click at [458, 97] on icon "button" at bounding box center [457, 96] width 3 height 4
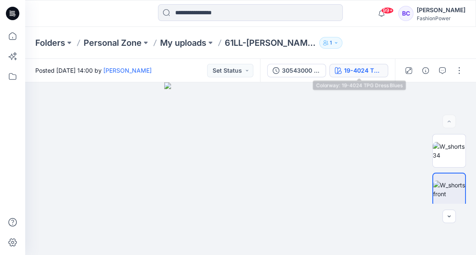
click at [338, 72] on icon "button" at bounding box center [338, 70] width 7 height 7
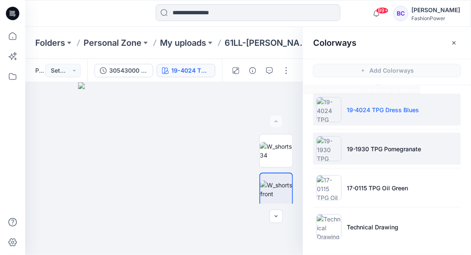
click at [404, 145] on p "19-1930 TPG Pomegranate" at bounding box center [384, 148] width 75 height 9
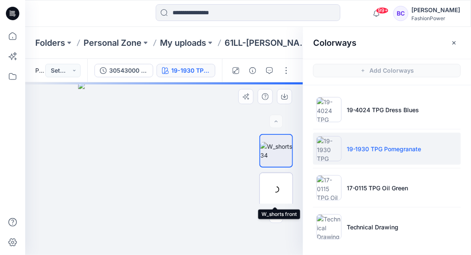
click at [0, 0] on img at bounding box center [0, 0] width 0 height 0
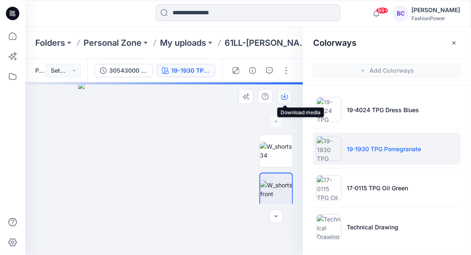
click at [280, 94] on button "button" at bounding box center [284, 96] width 15 height 15
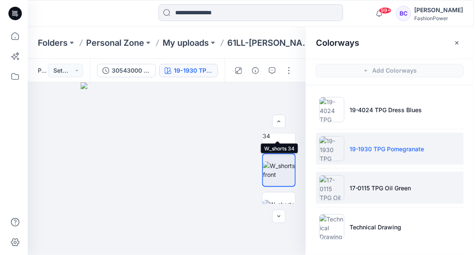
scroll to position [28, 0]
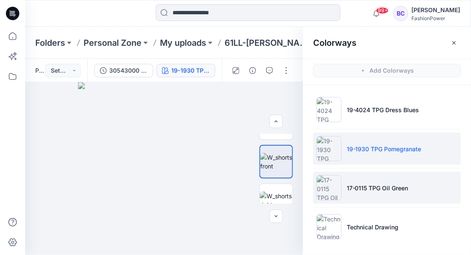
click at [386, 187] on p "17-0115 TPG Oil Green" at bounding box center [378, 187] width 62 height 9
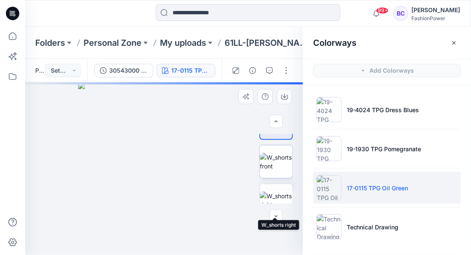
click at [279, 160] on img at bounding box center [276, 162] width 33 height 18
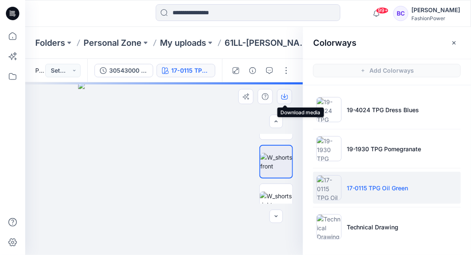
click at [288, 94] on icon "button" at bounding box center [284, 96] width 7 height 7
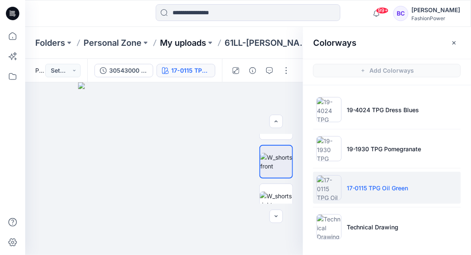
click at [191, 44] on p "My uploads" at bounding box center [183, 43] width 46 height 12
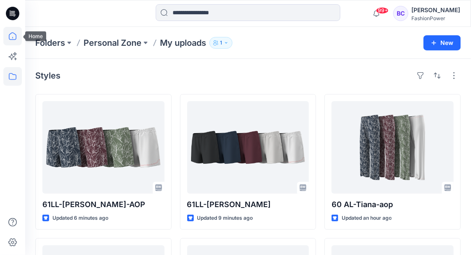
click at [9, 30] on icon at bounding box center [12, 36] width 18 height 18
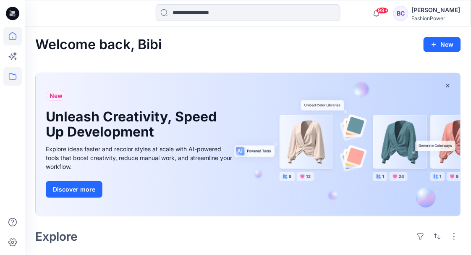
click at [9, 77] on icon at bounding box center [13, 76] width 8 height 7
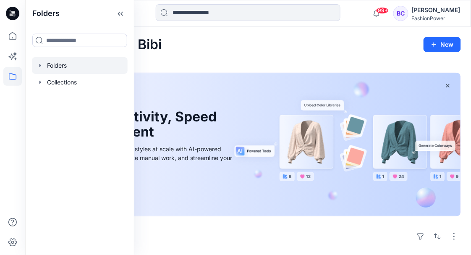
click at [39, 69] on div at bounding box center [80, 65] width 96 height 17
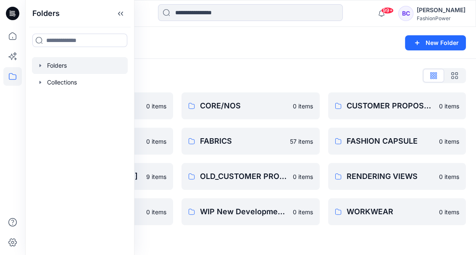
click at [43, 67] on icon "button" at bounding box center [40, 65] width 7 height 7
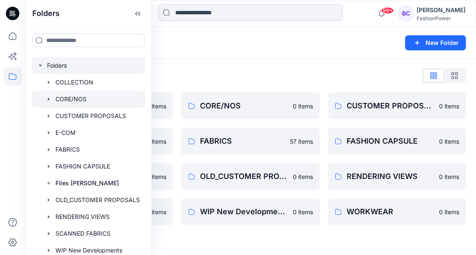
click at [46, 100] on icon "button" at bounding box center [48, 99] width 7 height 7
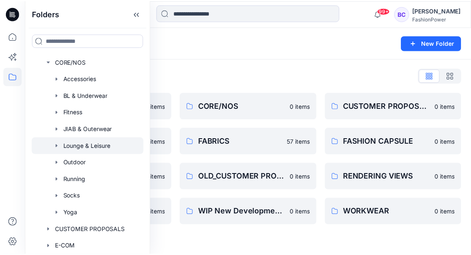
scroll to position [37, 0]
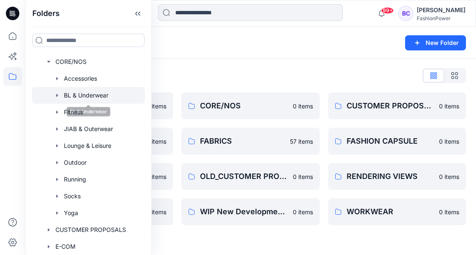
click at [56, 94] on icon "button" at bounding box center [57, 95] width 7 height 7
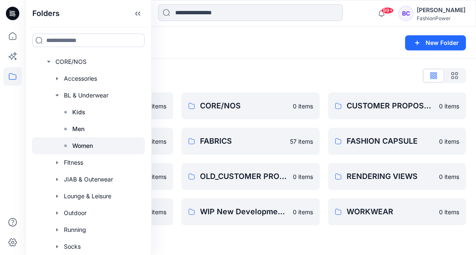
click at [75, 142] on p "Women" at bounding box center [82, 146] width 21 height 10
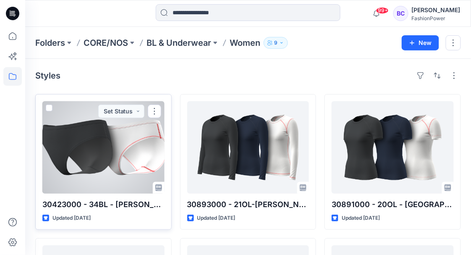
click at [126, 170] on div at bounding box center [103, 147] width 122 height 92
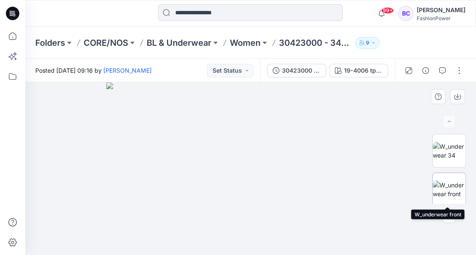
click at [448, 182] on img at bounding box center [448, 190] width 33 height 18
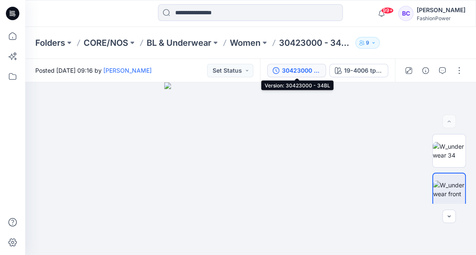
click at [286, 67] on div "30423000 - 34BL" at bounding box center [301, 70] width 39 height 9
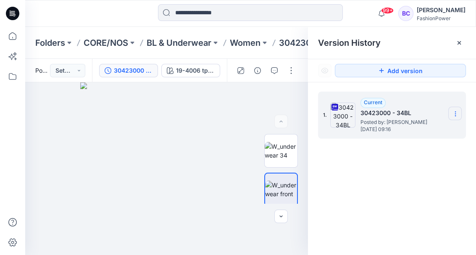
click at [458, 117] on icon at bounding box center [455, 113] width 7 height 7
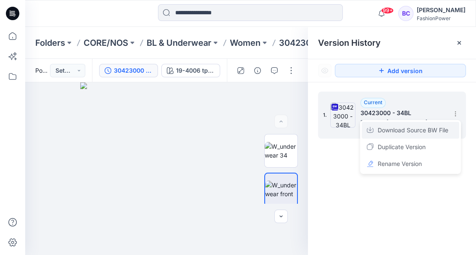
click at [440, 133] on span "Download Source BW File" at bounding box center [412, 130] width 71 height 10
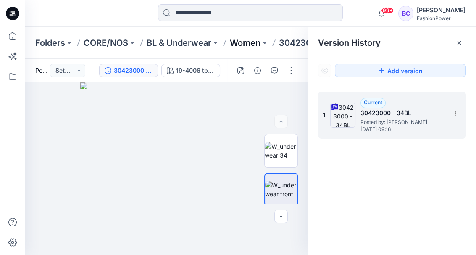
drag, startPoint x: 267, startPoint y: 44, endPoint x: 248, endPoint y: 47, distance: 18.7
click at [259, 45] on div "Folders CORE/NOS BL & Underwear Women 30423000 - 34BL - Tamara 9" at bounding box center [217, 43] width 365 height 12
click at [461, 44] on icon at bounding box center [459, 42] width 7 height 7
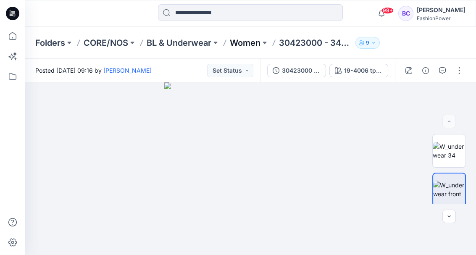
click at [234, 40] on p "Women" at bounding box center [245, 43] width 31 height 12
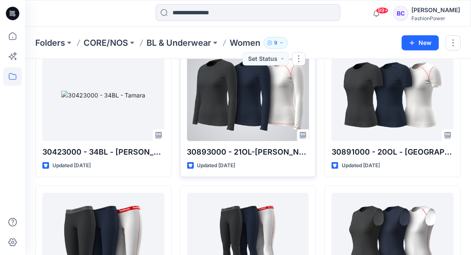
scroll to position [56, 0]
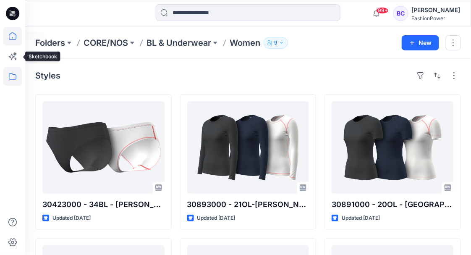
click at [16, 38] on icon at bounding box center [13, 36] width 8 height 8
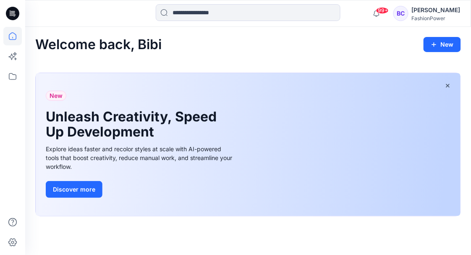
scroll to position [191, 0]
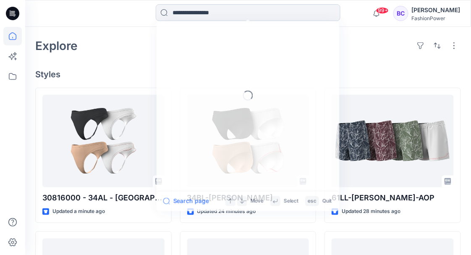
click at [197, 20] on input at bounding box center [248, 12] width 185 height 17
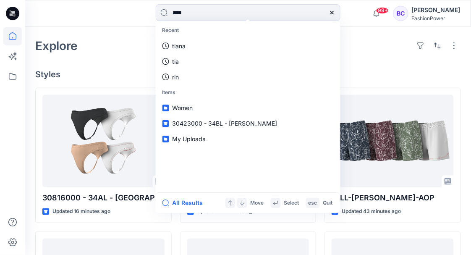
type input "*****"
